Goal: Task Accomplishment & Management: Complete application form

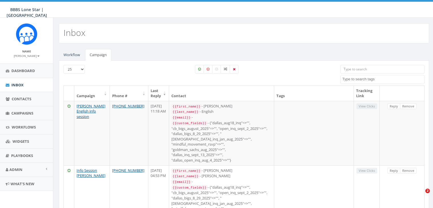
select select
click at [19, 113] on span "Campaigns" at bounding box center [22, 113] width 22 height 5
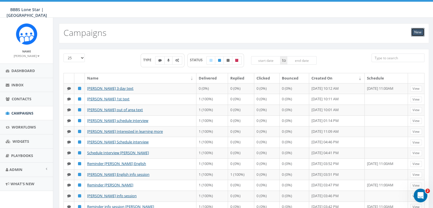
click at [419, 30] on link "New" at bounding box center [417, 32] width 13 height 9
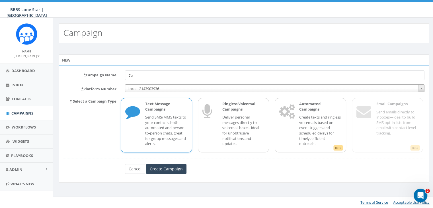
type input "C"
type input "[DEMOGRAPHIC_DATA] Outreach Campaign 9_25_2025"
click at [155, 120] on p "Send SMS/MMS texts to your contacts, both automated and person-to-person chats,…" at bounding box center [166, 130] width 42 height 32
click at [169, 169] on input "Create Campaign" at bounding box center [166, 169] width 40 height 10
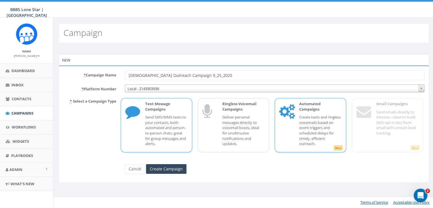
click at [313, 120] on p "Create texts and ringless voicemails based on event triggers and scheduled dela…" at bounding box center [320, 130] width 42 height 32
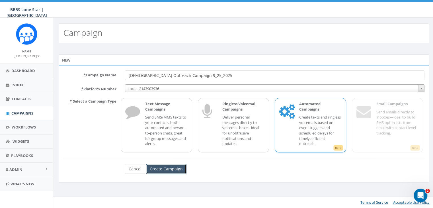
click at [174, 168] on input "Create Campaign" at bounding box center [166, 169] width 40 height 10
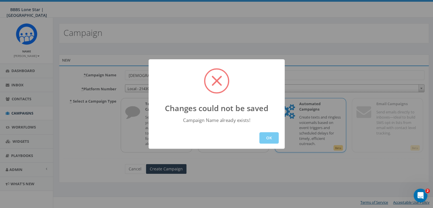
click at [266, 134] on button "OK" at bounding box center [268, 137] width 19 height 11
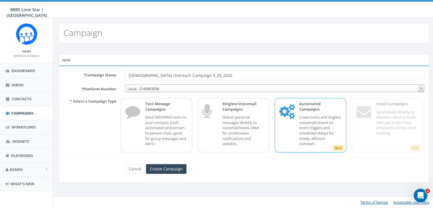
click at [308, 120] on p "Create texts and ringless voicemails based on event triggers and scheduled dela…" at bounding box center [320, 130] width 42 height 32
click at [302, 125] on p "Create texts and ringless voicemails based on event triggers and scheduled dela…" at bounding box center [320, 130] width 42 height 32
click at [153, 136] on p "Send SMS/MMS texts to your contacts, both automated and person-to-person chats,…" at bounding box center [166, 130] width 42 height 32
click at [314, 120] on p "Create texts and ringless voicemails based on event triggers and scheduled dela…" at bounding box center [320, 130] width 42 height 32
click at [163, 170] on input "Create Campaign" at bounding box center [166, 169] width 40 height 10
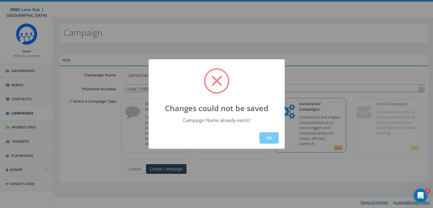
click at [269, 139] on button "OK" at bounding box center [268, 137] width 19 height 11
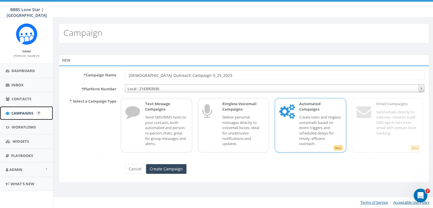
click at [21, 111] on span "Campaigns" at bounding box center [22, 113] width 22 height 5
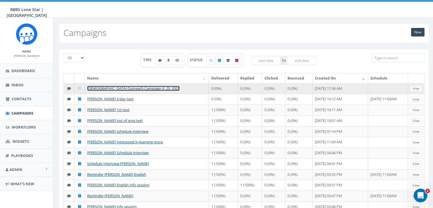
click at [122, 88] on link "[DEMOGRAPHIC_DATA] Outreach Campaign 9_25_2025" at bounding box center [133, 88] width 93 height 5
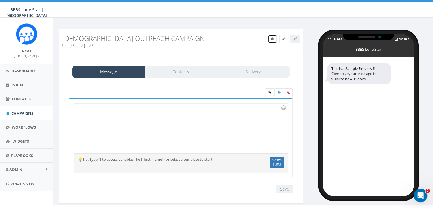
click at [271, 40] on span at bounding box center [272, 38] width 3 height 5
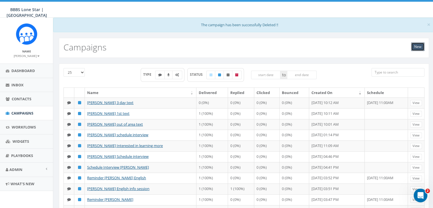
click at [417, 47] on link "New" at bounding box center [417, 46] width 13 height 9
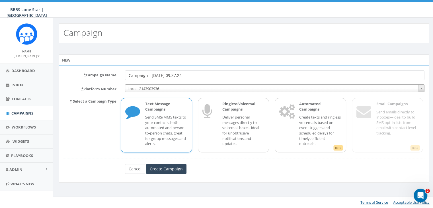
drag, startPoint x: 193, startPoint y: 76, endPoint x: 98, endPoint y: 78, distance: 95.4
click at [98, 78] on div "* Campaign Name Campaign - [DATE] 09:37:24" at bounding box center [244, 75] width 370 height 10
type input "[DEMOGRAPHIC_DATA] Outreach Campaign 9_25_2025"
click at [320, 126] on p "Create texts and ringless voicemails based on event triggers and scheduled dela…" at bounding box center [320, 130] width 42 height 32
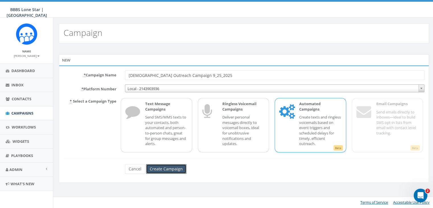
click at [166, 165] on input "Create Campaign" at bounding box center [166, 169] width 40 height 10
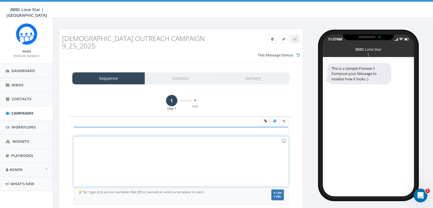
click at [87, 136] on div at bounding box center [181, 161] width 214 height 50
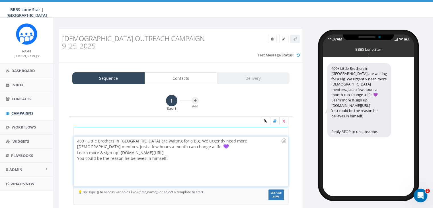
click at [133, 138] on div "400+ Little Brothers in Dallas are waiting for a Big. We urgently need more mal…" at bounding box center [181, 161] width 214 height 50
click at [223, 138] on div "400+ Little Brothers in Dallas are waiting for a Big. We urgently need more mal…" at bounding box center [181, 161] width 214 height 50
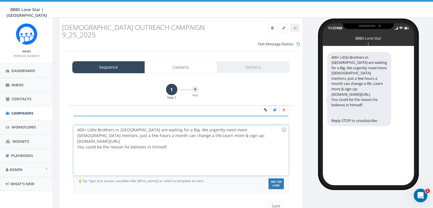
scroll to position [12, 0]
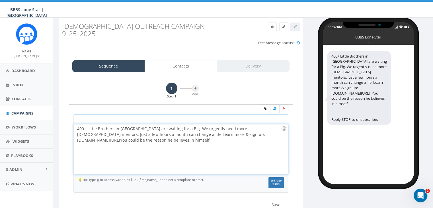
drag, startPoint x: 215, startPoint y: 125, endPoint x: 123, endPoint y: 126, distance: 91.7
click at [123, 126] on div "400+ Little Brothers in Dallas are waiting for a Big. We urgently need more mal…" at bounding box center [181, 149] width 214 height 50
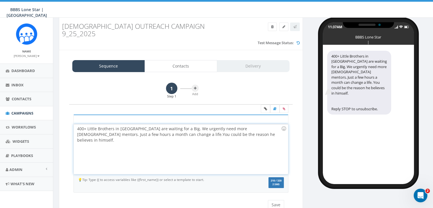
drag, startPoint x: 216, startPoint y: 123, endPoint x: 216, endPoint y: 127, distance: 3.4
click at [216, 125] on div "400+ Little Brothers in Dallas are waiting for a Big. We urgently need more mal…" at bounding box center [181, 149] width 214 height 50
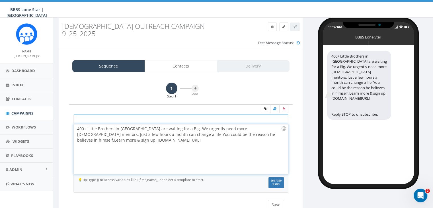
drag, startPoint x: 254, startPoint y: 127, endPoint x: 257, endPoint y: 132, distance: 6.2
click at [257, 132] on div "400+ Little Brothers in Dallas are waiting for a Big. We urgently need more mal…" at bounding box center [181, 149] width 214 height 50
click at [264, 107] on icon at bounding box center [265, 108] width 3 height 3
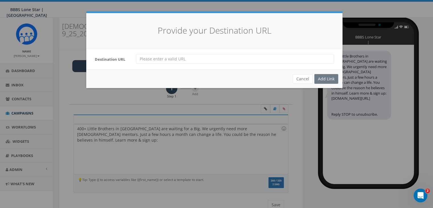
click at [140, 58] on input "url" at bounding box center [235, 59] width 198 height 10
paste input "bbbstx.org/be-a-big-dallas/"
click at [140, 59] on input "bbbstx.org/be-a-big-dallas/" at bounding box center [235, 59] width 198 height 10
type input "www.bbbstx.org/be-a-big-dallas/"
click at [322, 77] on div "Add Link" at bounding box center [326, 79] width 24 height 10
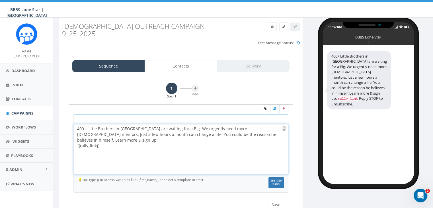
click at [76, 124] on div "400+ Little Brothers in Dallas are waiting for a Big. We urgently need more mal…" at bounding box center [181, 149] width 214 height 50
click at [79, 124] on div "400+ Little Brothers in Dallas are waiting for a Big. We urgently need more mal…" at bounding box center [181, 149] width 214 height 50
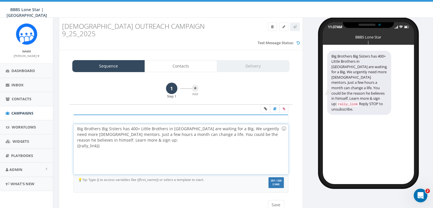
click at [184, 124] on div "Big Brothers Big Sisters has 400+ Little Brothers in Dallas are waiting for a B…" at bounding box center [181, 149] width 214 height 50
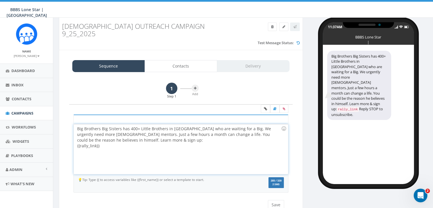
click at [122, 132] on div "Big Brothers Big Sisters has 400+ Little Brothers in Dallas who are waiting for…" at bounding box center [181, 149] width 214 height 50
click at [196, 87] on icon at bounding box center [195, 88] width 3 height 3
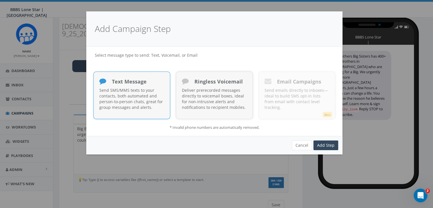
click at [116, 90] on p "Send SMS/MMS texts to your contacts, both automated and person-to-person chats,…" at bounding box center [131, 98] width 65 height 23
click at [327, 143] on link "Add Step" at bounding box center [326, 145] width 25 height 10
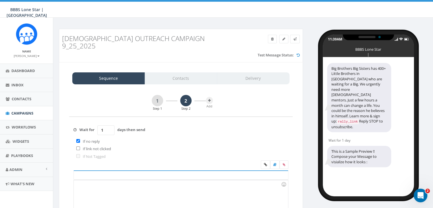
click at [107, 125] on input "1" at bounding box center [105, 130] width 17 height 10
click at [109, 125] on input "2" at bounding box center [105, 130] width 17 height 10
click at [109, 125] on input "3" at bounding box center [105, 130] width 17 height 10
type input "4"
click at [109, 125] on input "4" at bounding box center [105, 130] width 17 height 10
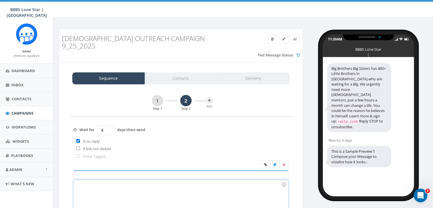
click at [92, 180] on div at bounding box center [181, 205] width 214 height 50
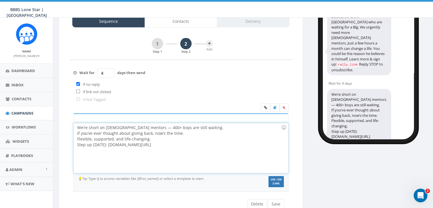
click at [186, 123] on div "We’re short on male mentors — 400+ boys are still waiting. If you’ve ever thoug…" at bounding box center [181, 148] width 214 height 50
click at [161, 124] on div "We’re short on male mentors — 400+ boys are still waiting. If you’ve ever thoug…" at bounding box center [181, 148] width 214 height 50
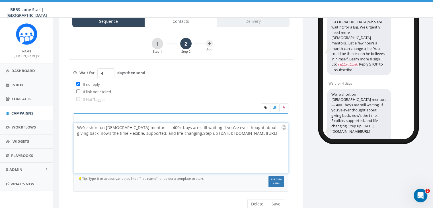
click at [77, 123] on div "We’re short on male mentors — 400+ boys are still waiting. If you’ve ever thoug…" at bounding box center [181, 148] width 214 height 50
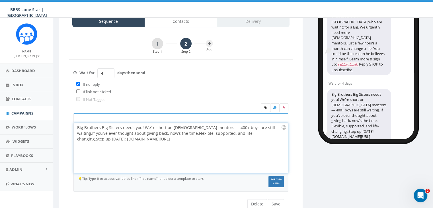
drag, startPoint x: 129, startPoint y: 131, endPoint x: 76, endPoint y: 135, distance: 53.4
click at [76, 135] on div "Big Brothers Big Sisters needs you! We’re short on male mentors — 400+ boys are…" at bounding box center [181, 148] width 214 height 50
click at [264, 106] on icon at bounding box center [265, 107] width 3 height 3
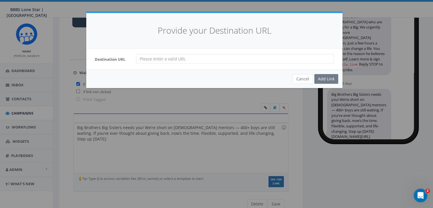
click at [141, 58] on input "url" at bounding box center [235, 59] width 198 height 10
paste input "bbbstx.org/be-a-big-dallas/"
click at [141, 58] on input "www.bbbstx.org/be-a-big-dallas/" at bounding box center [235, 59] width 198 height 10
click at [211, 56] on input "www.bbbstx.org/be-a-big-dallas/" at bounding box center [235, 59] width 198 height 10
type input "www.bbbstx.org/be-a-big-dallas/"
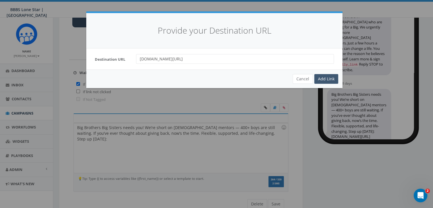
click at [321, 77] on div "Add Link" at bounding box center [326, 79] width 24 height 10
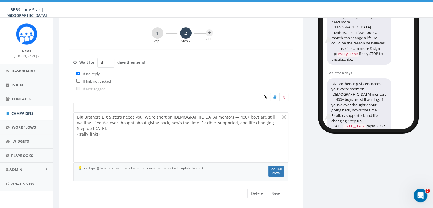
scroll to position [73, 0]
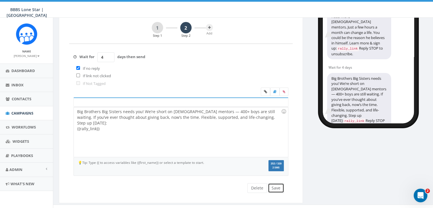
click at [275, 183] on button "Save" at bounding box center [276, 188] width 16 height 10
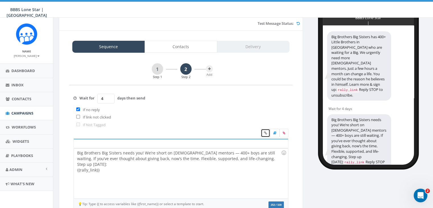
scroll to position [16, 0]
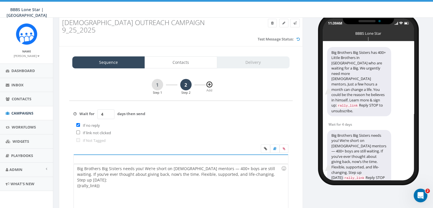
click at [209, 81] on button at bounding box center [209, 84] width 7 height 7
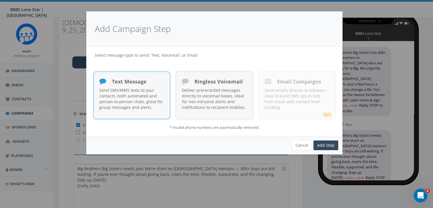
click at [143, 89] on p "Send SMS/MMS texts to your contacts, both automated and person-to-person chats,…" at bounding box center [131, 98] width 65 height 23
click at [330, 142] on link "Add Step" at bounding box center [326, 145] width 25 height 10
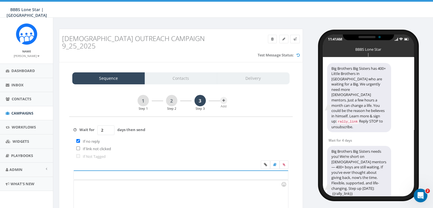
type input "2"
click at [109, 125] on input "2" at bounding box center [105, 130] width 17 height 10
click at [90, 180] on div at bounding box center [181, 205] width 214 height 50
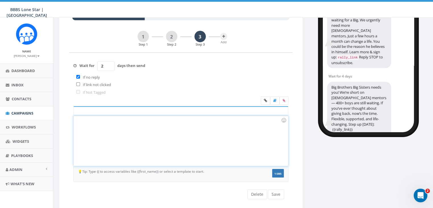
scroll to position [70, 0]
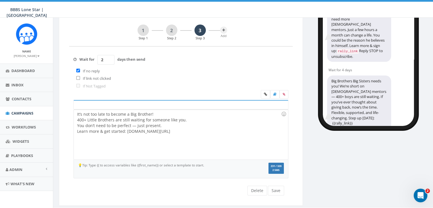
click at [146, 163] on div "💡Tip: Type {{ to access variables like {{first_name}} or select a template to s…" at bounding box center [181, 169] width 214 height 13
click at [157, 110] on div "It’s not too late to become a Big Brother! 400+ Little Brothers are still waiti…" at bounding box center [181, 135] width 214 height 50
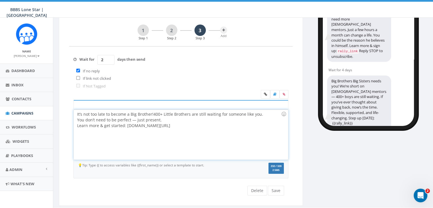
click at [167, 110] on div "It’s not too late to become a Big Brother! 400+ Little Brothers are still waiti…" at bounding box center [181, 135] width 214 height 50
click at [165, 113] on div "It’s not too late to become a Big Brother! 400+ Little Brothers are still waiti…" at bounding box center [181, 135] width 214 height 50
drag, startPoint x: 261, startPoint y: 112, endPoint x: 209, endPoint y: 112, distance: 52.1
click at [209, 112] on div "It’s not too late to become a Big Brother! 400+ Little Brothers are still waiti…" at bounding box center [181, 135] width 214 height 50
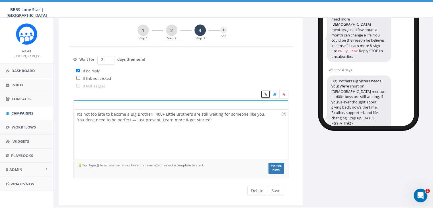
click at [264, 93] on icon at bounding box center [265, 94] width 3 height 3
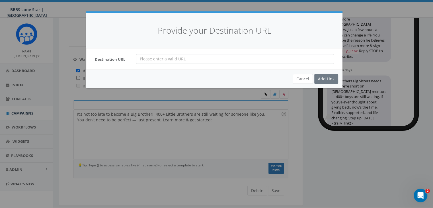
drag, startPoint x: 140, startPoint y: 60, endPoint x: 141, endPoint y: 69, distance: 8.8
click at [140, 61] on input "url" at bounding box center [235, 59] width 198 height 10
paste input "bbbstx.org/be-a-big-dallas/"
type input "www.bbbstx.org/be-a-big-dallas/"
click at [332, 81] on div "Add Link" at bounding box center [326, 79] width 24 height 10
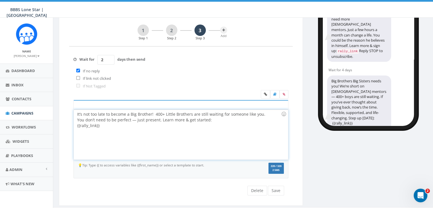
click at [160, 113] on div "It’s not too late to become a Big Brother! 400+ Little Brothers are still waiti…" at bounding box center [181, 135] width 214 height 50
click at [181, 111] on div "It’s not too late to become a Big Brother! 400+ Little Brothers are still waiti…" at bounding box center [181, 135] width 214 height 50
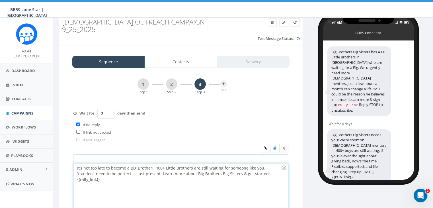
scroll to position [13, 0]
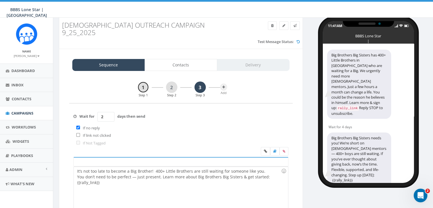
click at [143, 83] on link "1" at bounding box center [143, 86] width 11 height 11
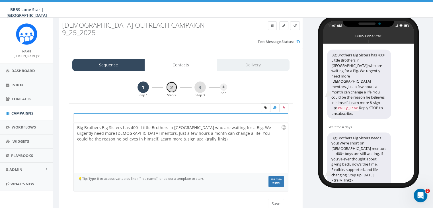
click at [169, 82] on link "2" at bounding box center [171, 86] width 11 height 11
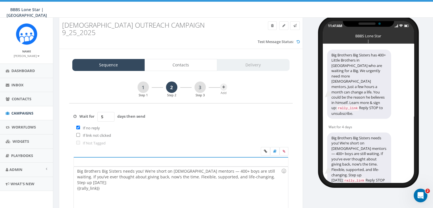
type input "5"
click at [109, 112] on input "5" at bounding box center [105, 117] width 17 height 10
click at [199, 81] on link "3" at bounding box center [200, 86] width 11 height 11
click at [142, 81] on link "1" at bounding box center [143, 86] width 11 height 11
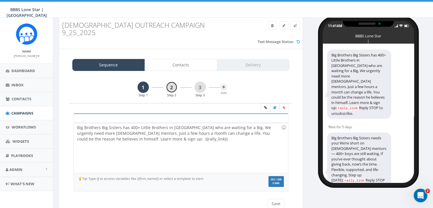
click at [171, 83] on link "2" at bounding box center [171, 86] width 11 height 11
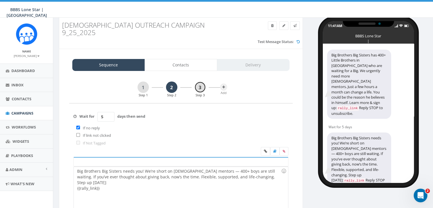
click at [198, 81] on link "3" at bounding box center [200, 86] width 11 height 11
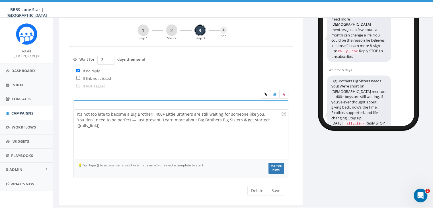
scroll to position [73, 0]
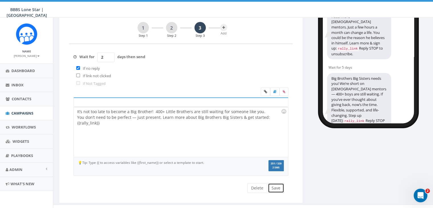
click at [275, 183] on button "Save" at bounding box center [276, 188] width 16 height 10
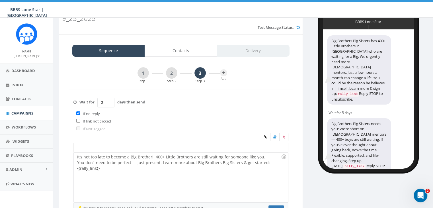
scroll to position [0, 0]
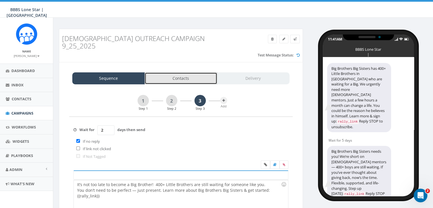
click at [171, 72] on link "Contacts" at bounding box center [181, 78] width 73 height 12
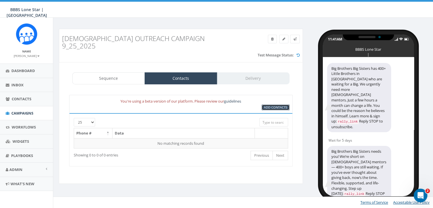
click at [268, 105] on span "Add Contacts" at bounding box center [275, 107] width 23 height 4
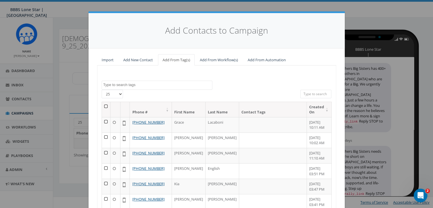
click at [175, 84] on textarea "Search" at bounding box center [157, 84] width 109 height 5
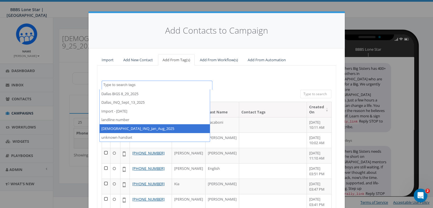
select select "[DEMOGRAPHIC_DATA]_INQ_Jan_Aug_2025"
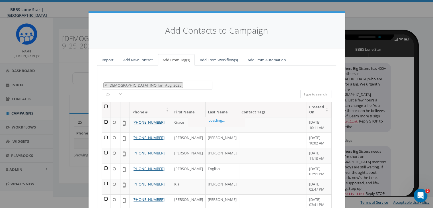
scroll to position [19, 0]
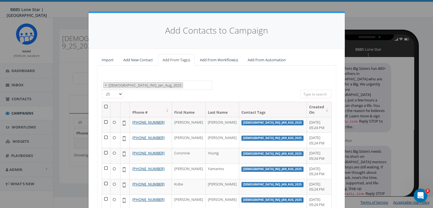
click at [105, 105] on th at bounding box center [106, 109] width 9 height 15
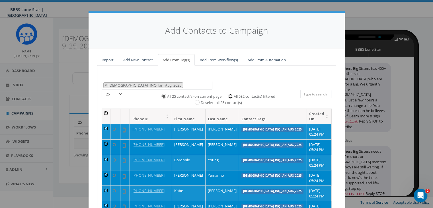
click at [230, 95] on input "All 532 contact(s) filtered" at bounding box center [232, 96] width 4 height 4
radio input "true"
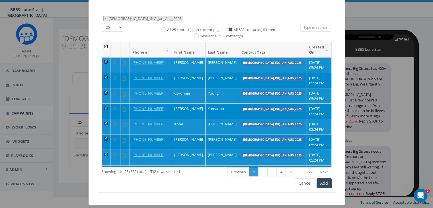
scroll to position [72, 0]
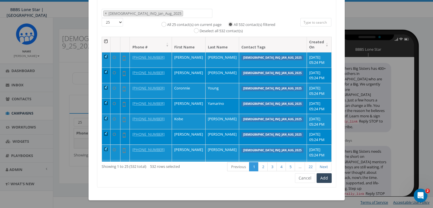
click at [191, 12] on span "× Male_INQ_Jan_Aug_2025" at bounding box center [157, 13] width 111 height 9
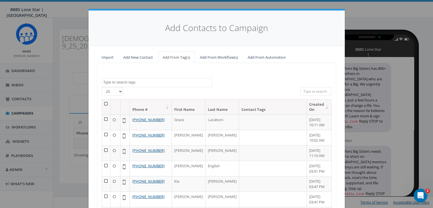
scroll to position [0, 0]
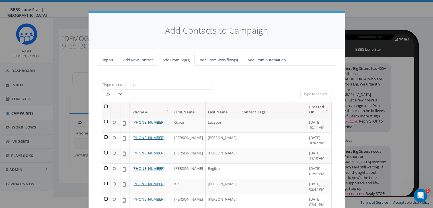
click at [132, 85] on textarea "Search" at bounding box center [157, 84] width 109 height 5
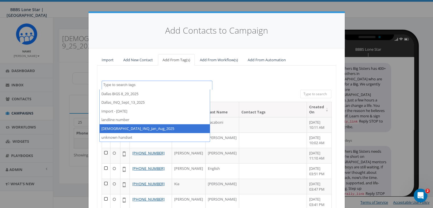
select select "Male_INQ_Jan_Aug_2025"
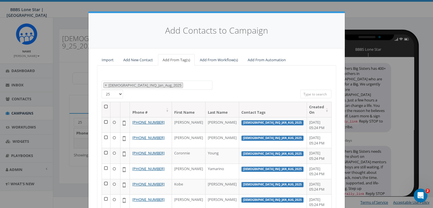
click at [103, 105] on th at bounding box center [106, 109] width 9 height 15
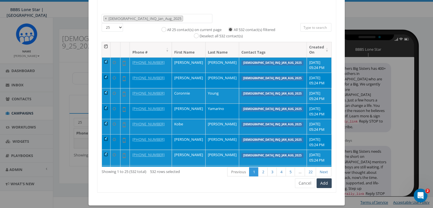
scroll to position [72, 0]
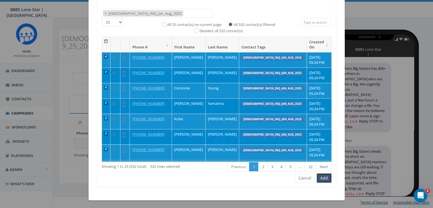
click at [321, 178] on button "Add" at bounding box center [324, 178] width 15 height 10
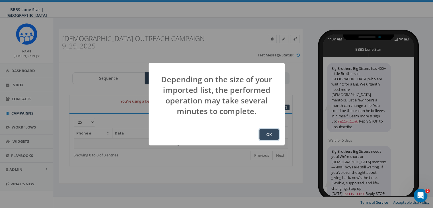
click at [272, 134] on button "OK" at bounding box center [268, 134] width 19 height 11
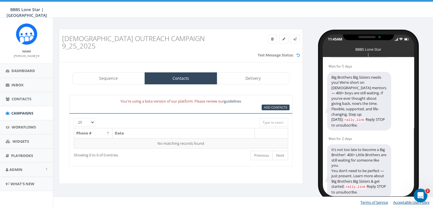
scroll to position [83, 0]
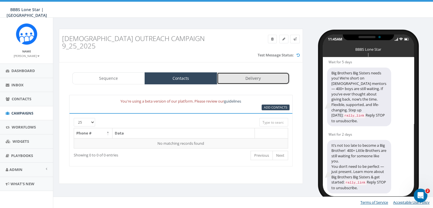
click at [247, 72] on link "Delivery" at bounding box center [253, 78] width 73 height 12
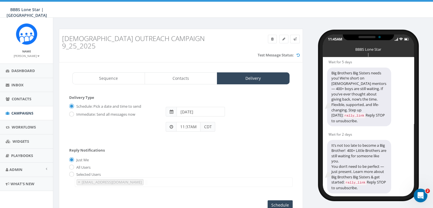
click at [197, 122] on input "11:37AM" at bounding box center [188, 127] width 24 height 10
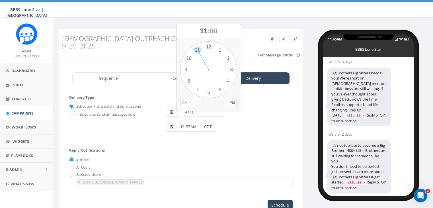
click at [232, 102] on button "PM" at bounding box center [232, 103] width 9 height 9
click at [210, 92] on div "1 2 3 4 5 6 7 8 9 10 11 12 00 05 10 15 20 25 30 35 40 45 50 55" at bounding box center [208, 69] width 57 height 57
click at [207, 93] on div "1 2 3 4 5 6 7 8 9 10 11 12 00 05 10 15 20 25 30 35 40 45 50 55" at bounding box center [208, 69] width 57 height 57
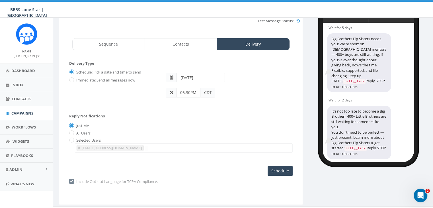
scroll to position [35, 0]
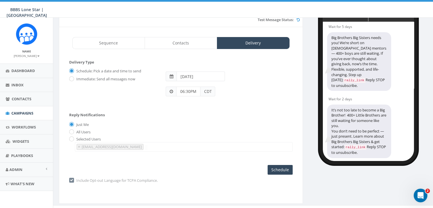
click at [197, 87] on input "06:30PM" at bounding box center [188, 92] width 24 height 10
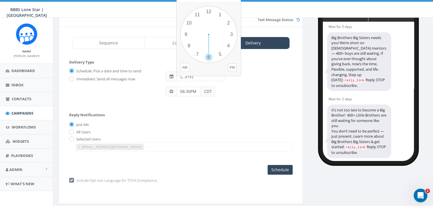
click at [186, 66] on button "AM" at bounding box center [185, 67] width 9 height 9
click at [221, 14] on div "1 2 3 4 5 6 7 8 9 10 11 12 00 05 10 15 20 25 30 35 40 45 50 55" at bounding box center [208, 34] width 57 height 57
click at [209, 13] on div "1 2 3 4 5 6 7 8 9 10 11 12 00 05 10 15 20 25 30 35 40 45 50 55" at bounding box center [208, 34] width 57 height 57
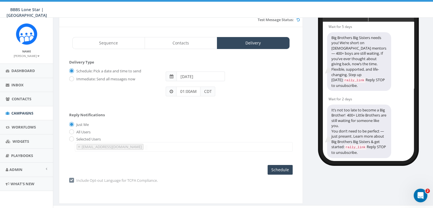
click at [195, 87] on input "01:00AM" at bounding box center [188, 92] width 24 height 10
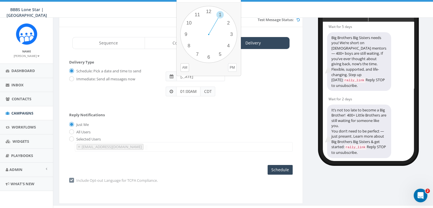
click at [231, 66] on button "PM" at bounding box center [232, 67] width 9 height 9
click at [193, 87] on input "01:00AM" at bounding box center [188, 92] width 24 height 10
click at [200, 107] on div "Reply Notifications Just Me All Users Selected Users chawkins@bbbstx.org abruce…" at bounding box center [181, 130] width 224 height 47
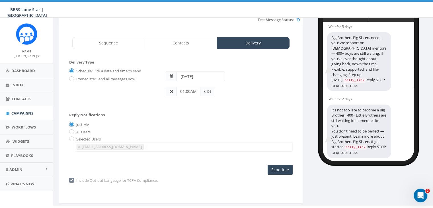
click at [191, 87] on input "01:00AM" at bounding box center [188, 92] width 24 height 10
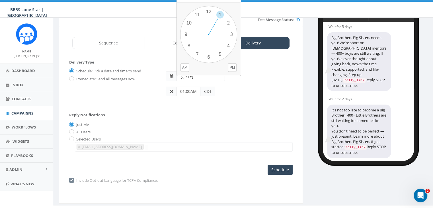
click at [191, 87] on input "01:00AM" at bounding box center [188, 92] width 24 height 10
type input "01:00PM"
click at [240, 122] on div "Just Me" at bounding box center [181, 125] width 224 height 6
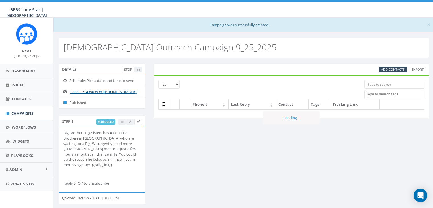
select select
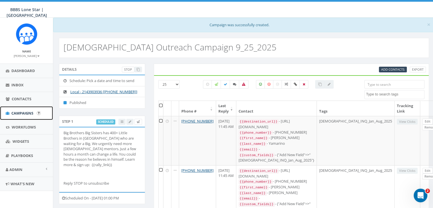
click at [24, 112] on span "Campaigns" at bounding box center [22, 113] width 22 height 5
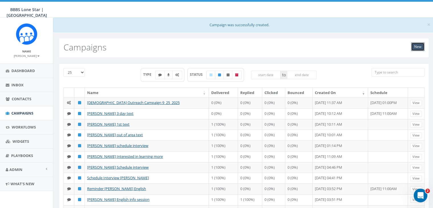
click at [418, 48] on link "New" at bounding box center [417, 46] width 13 height 9
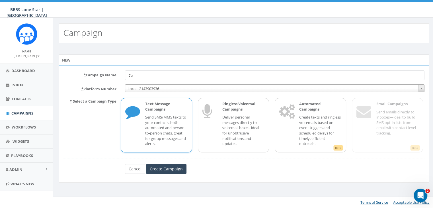
type input "C"
type input "[PERSON_NAME] - Interested in learning more"
click at [176, 171] on input "Create Campaign" at bounding box center [166, 169] width 40 height 10
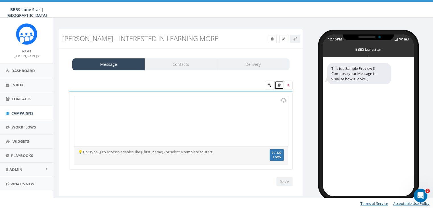
click at [279, 84] on icon at bounding box center [279, 84] width 3 height 3
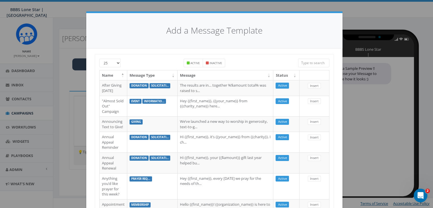
click at [319, 62] on input "search" at bounding box center [313, 63] width 31 height 9
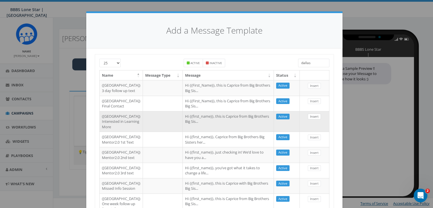
type input "dallas"
click at [313, 120] on link "Insert" at bounding box center [314, 117] width 13 height 6
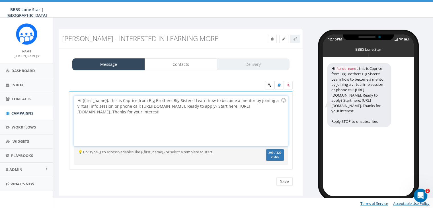
click at [108, 101] on div "Hi {{first_name}}, this is Caprice from Big Brothers Big Sisters! Learn how to …" at bounding box center [181, 121] width 214 height 50
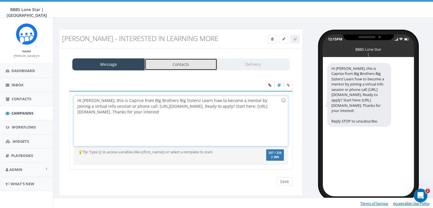
click at [186, 67] on link "Contacts" at bounding box center [181, 64] width 73 height 12
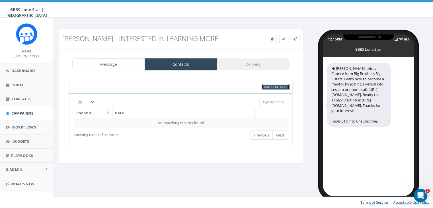
click at [274, 85] on span "Add Contacts" at bounding box center [275, 87] width 23 height 4
select select
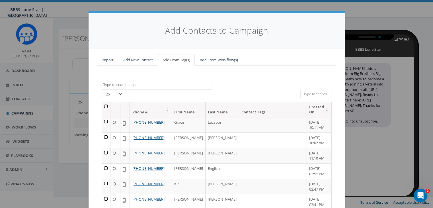
click at [310, 94] on input "search" at bounding box center [315, 94] width 31 height 9
paste input "(803) 457-5813"
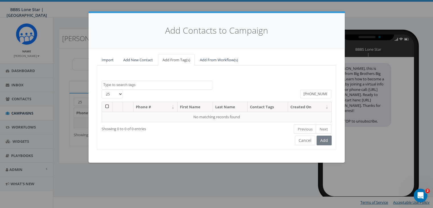
type input "(803) 457-5813"
click at [136, 58] on link "Add New Contact" at bounding box center [138, 60] width 39 height 12
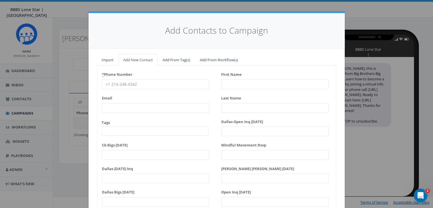
click at [113, 84] on input "* Phone Number" at bounding box center [155, 84] width 107 height 10
paste input "(803) 457-5813"
type input "(803) 457-5813"
click at [229, 84] on input "First Name" at bounding box center [274, 84] width 107 height 10
type input "Da"
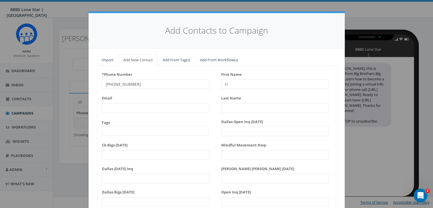
type input "r"
type input "Darius"
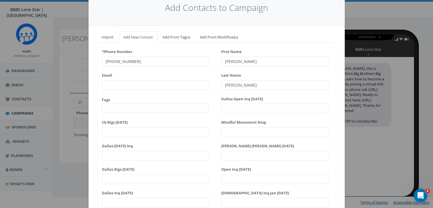
scroll to position [72, 0]
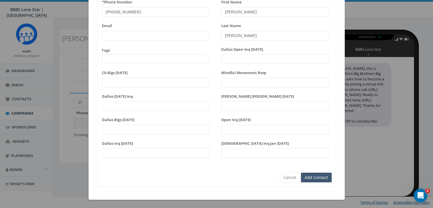
type input "Adams"
click at [325, 175] on input "Add Contact" at bounding box center [316, 178] width 31 height 10
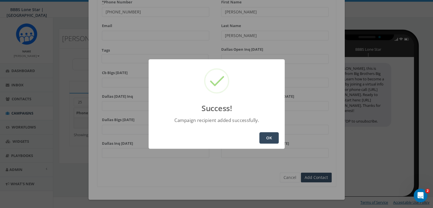
click at [268, 136] on button "OK" at bounding box center [268, 137] width 19 height 11
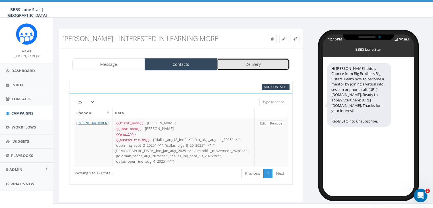
click at [256, 64] on link "Delivery" at bounding box center [253, 64] width 73 height 12
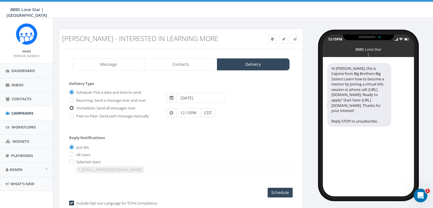
click at [73, 107] on input "Immediate: Send all messages now" at bounding box center [71, 109] width 4 height 4
radio input "true"
click at [286, 189] on input "Send Now" at bounding box center [279, 193] width 27 height 10
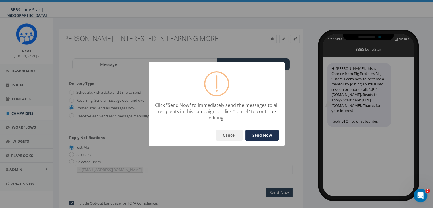
click at [275, 139] on button "Send Now" at bounding box center [261, 135] width 33 height 11
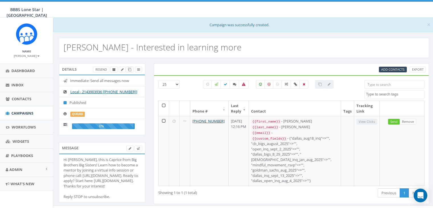
select select
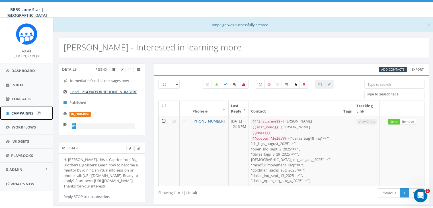
drag, startPoint x: 21, startPoint y: 112, endPoint x: 30, endPoint y: 103, distance: 13.1
click at [22, 112] on span "Campaigns" at bounding box center [22, 113] width 22 height 5
